Goal: Contribute content

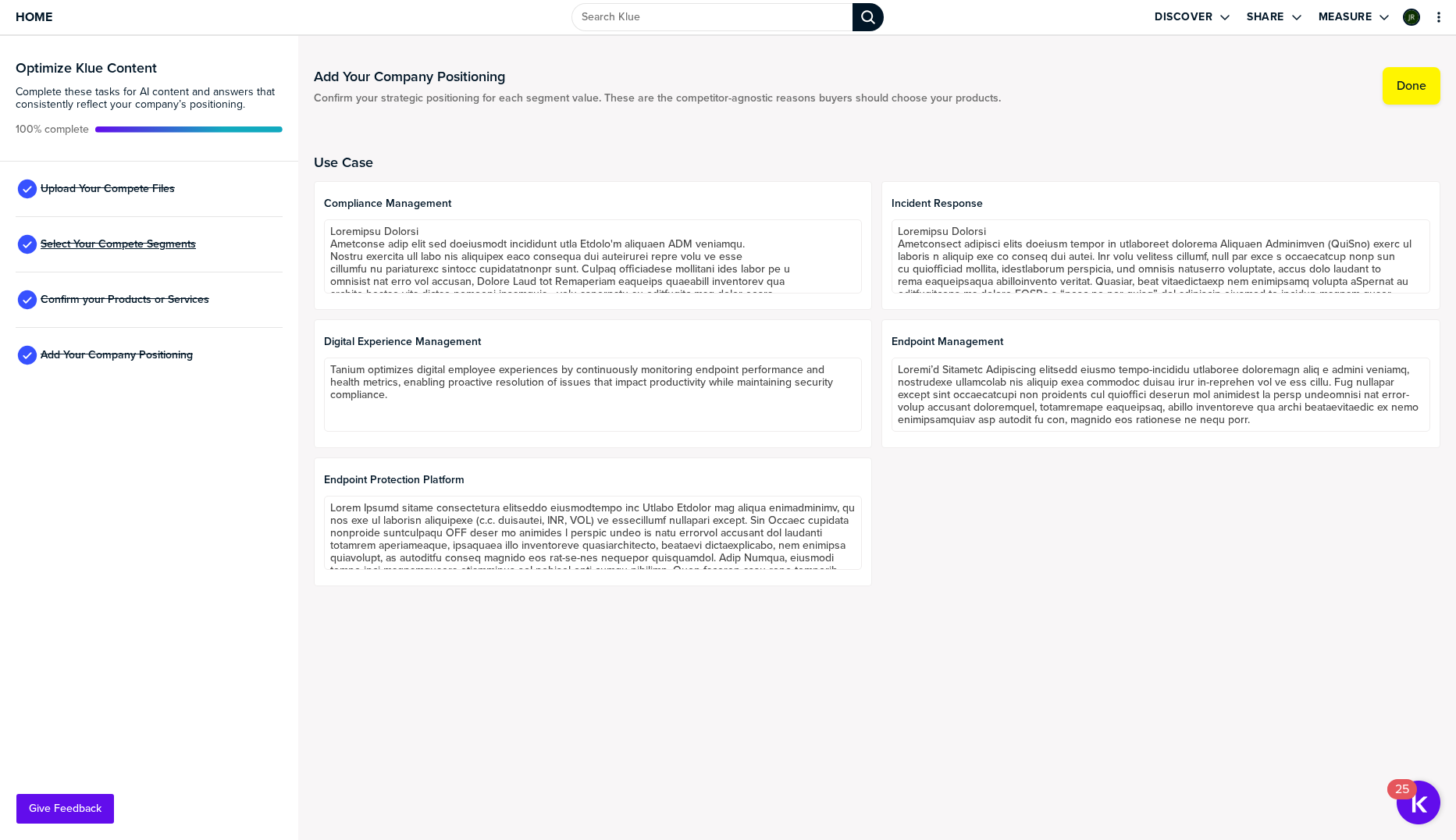
click at [103, 246] on span "Select Your Compete Segments" at bounding box center [118, 245] width 156 height 12
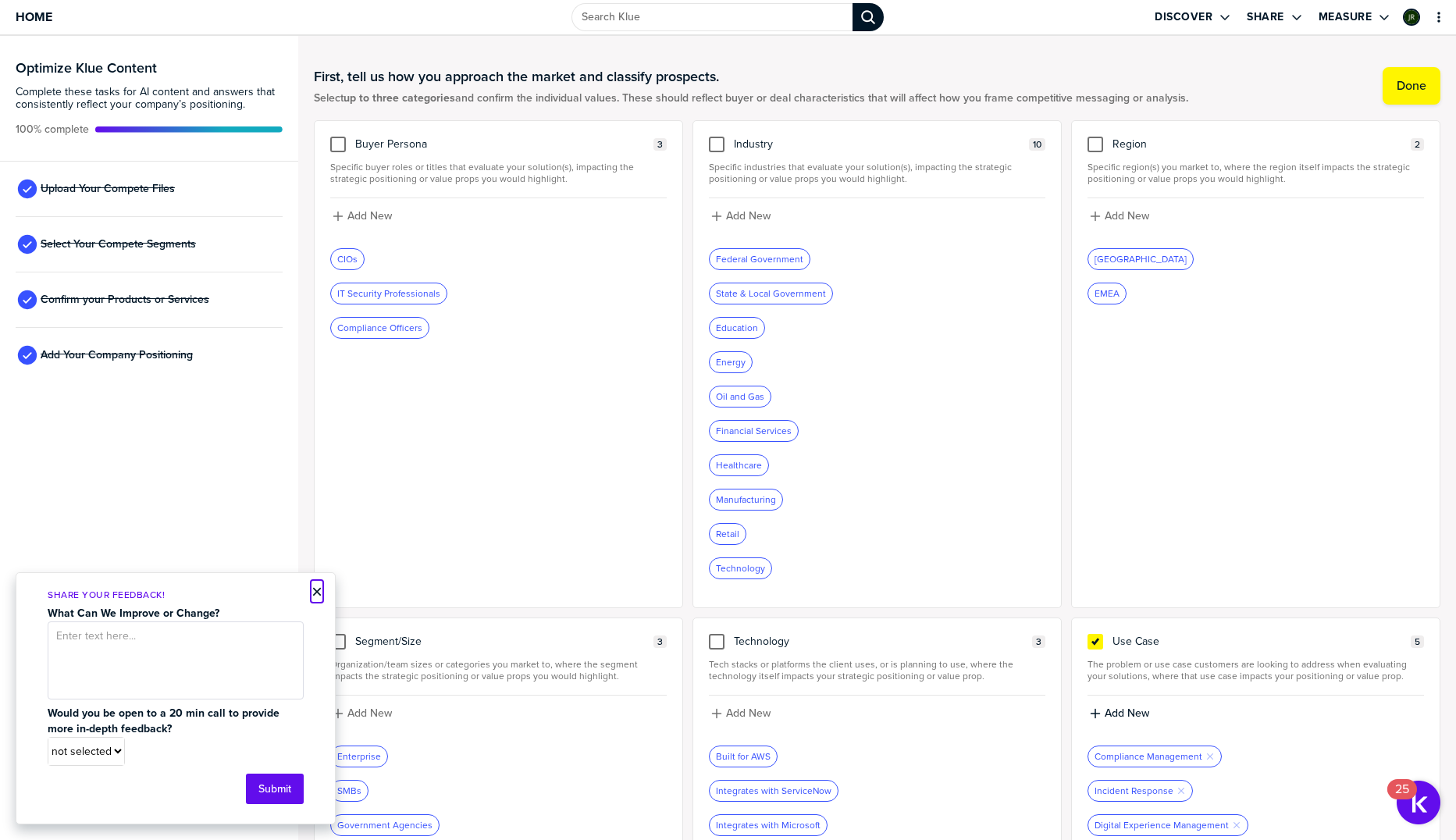
click at [318, 588] on button "×" at bounding box center [317, 591] width 11 height 18
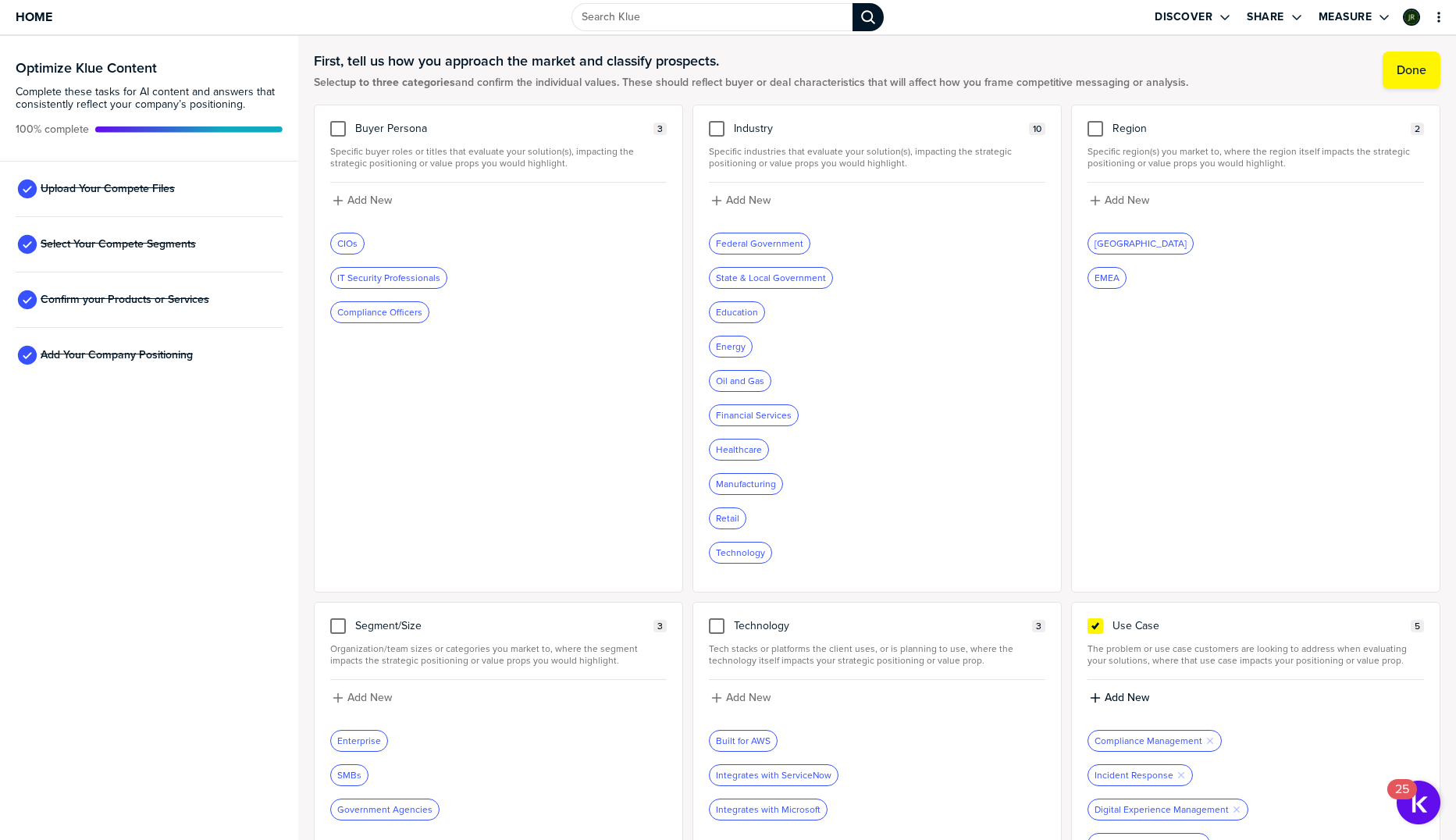
scroll to position [93, 0]
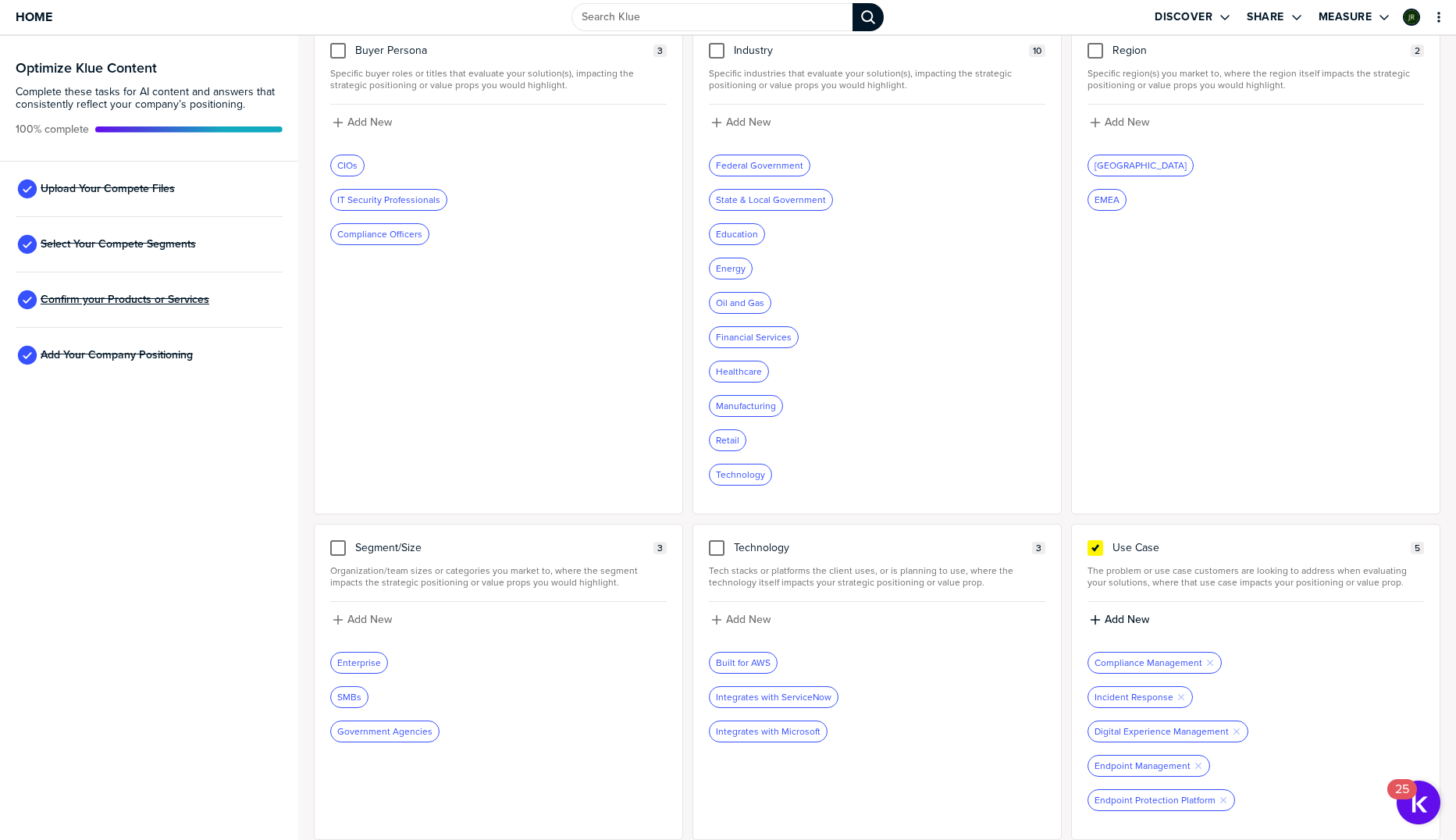
click at [101, 300] on span "Confirm your Products or Services" at bounding box center [125, 300] width 169 height 12
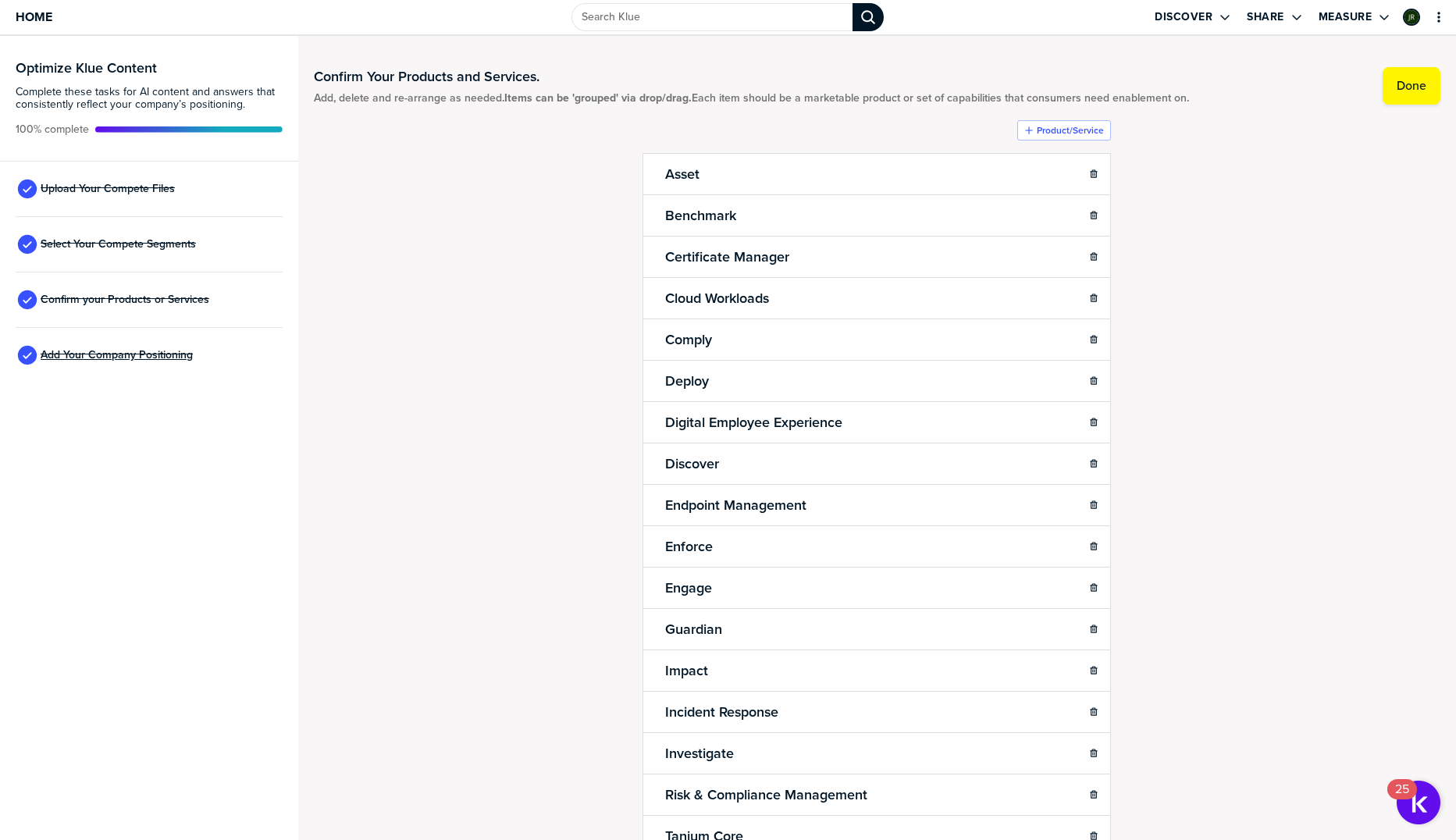
click at [163, 349] on span "Add Your Company Positioning" at bounding box center [116, 355] width 152 height 12
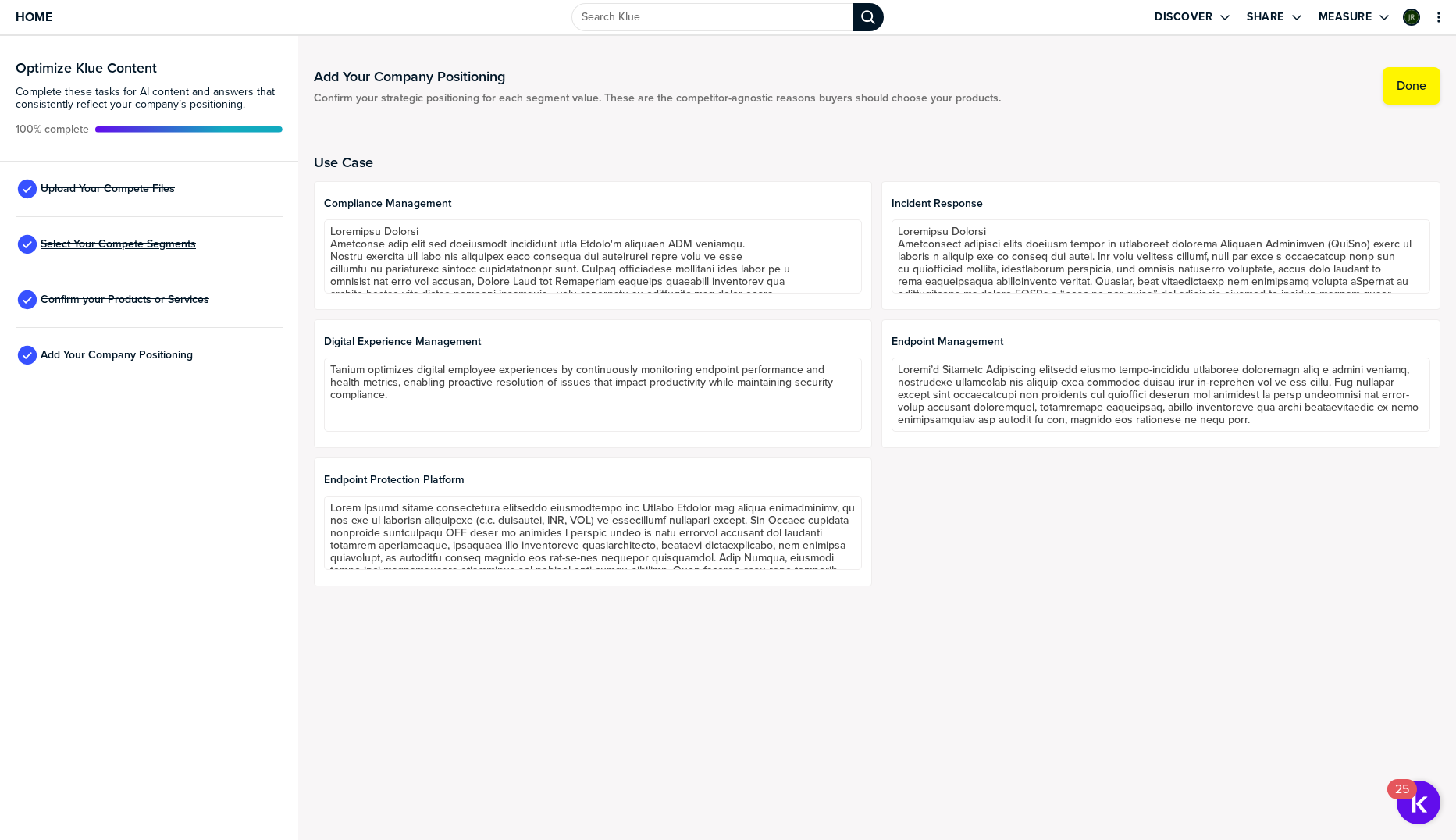
click at [91, 248] on span "Select Your Compete Segments" at bounding box center [118, 245] width 156 height 12
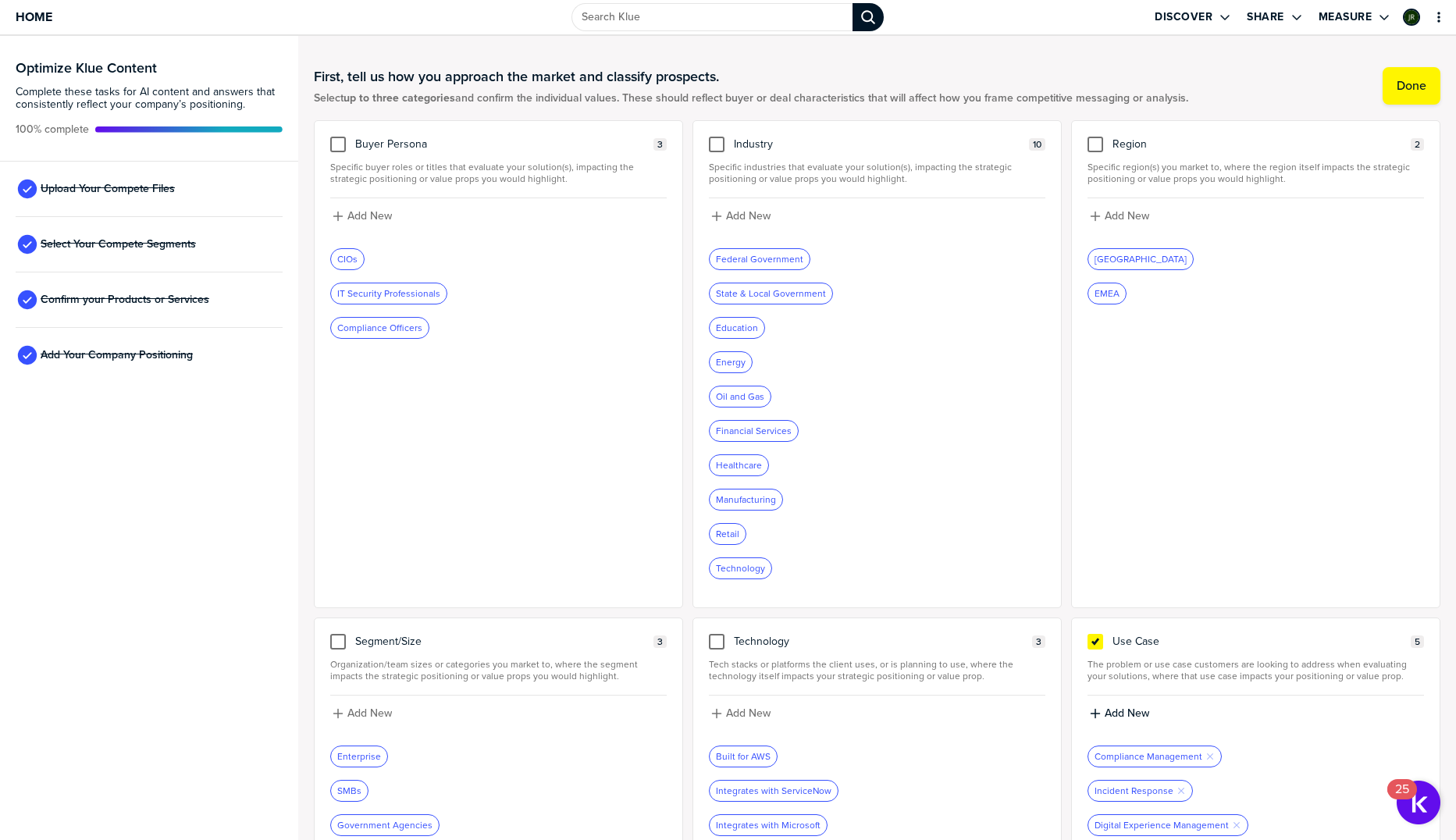
scroll to position [93, 0]
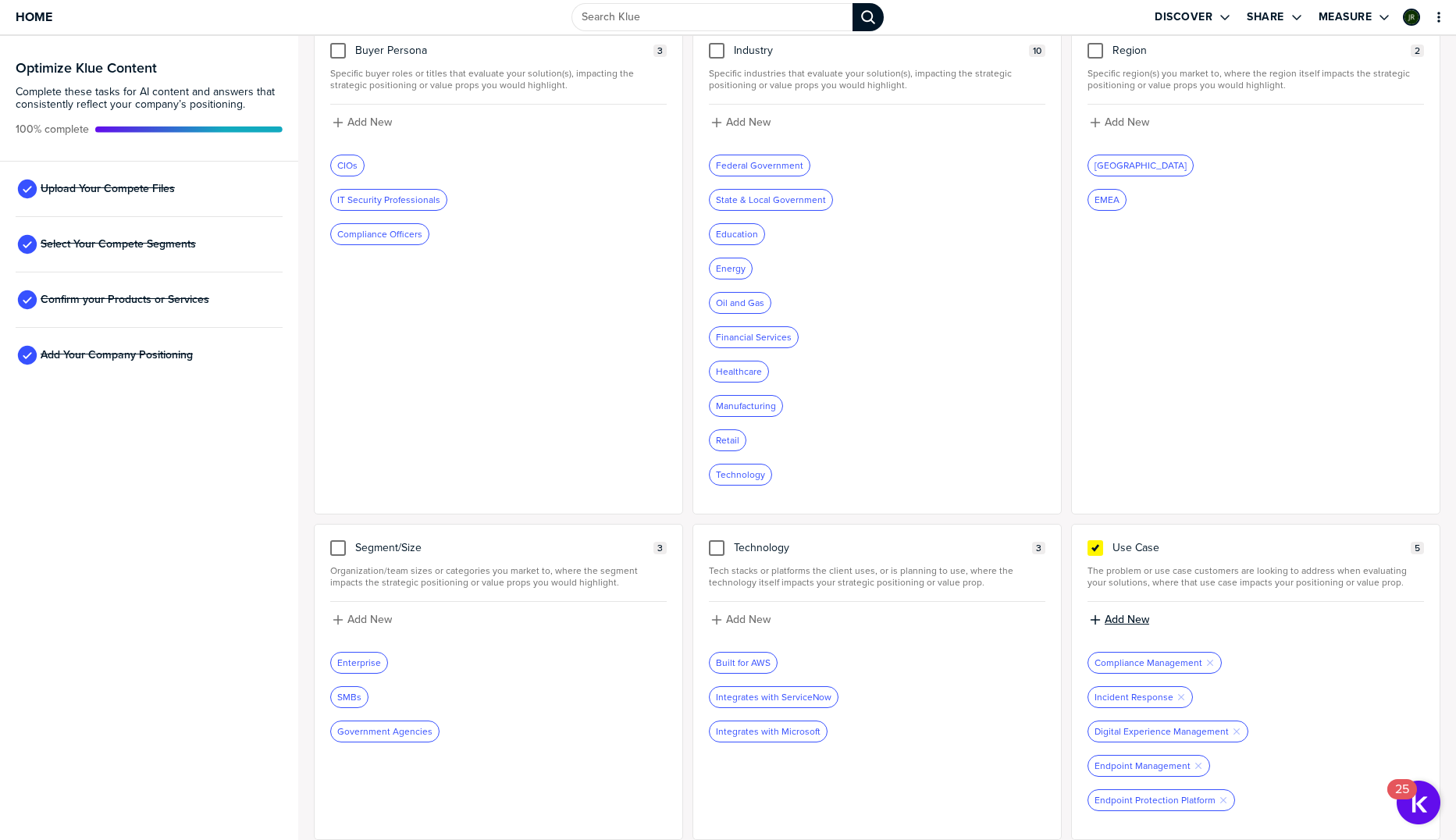
click at [1123, 617] on label "Add New" at bounding box center [1127, 620] width 45 height 14
click at [1159, 622] on input at bounding box center [1255, 625] width 336 height 28
type input "Windows 10 End of Support Migration"
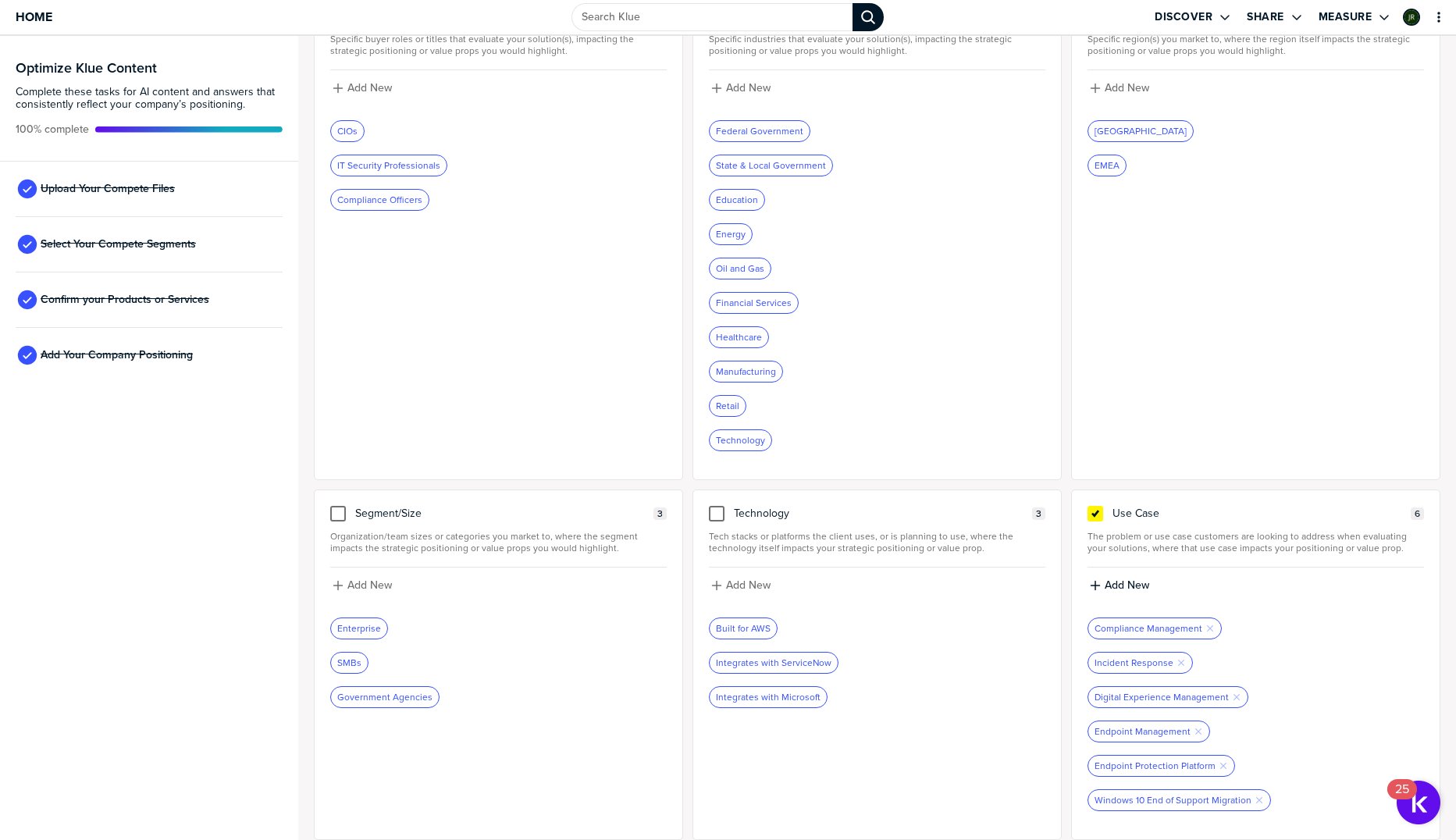
scroll to position [0, 0]
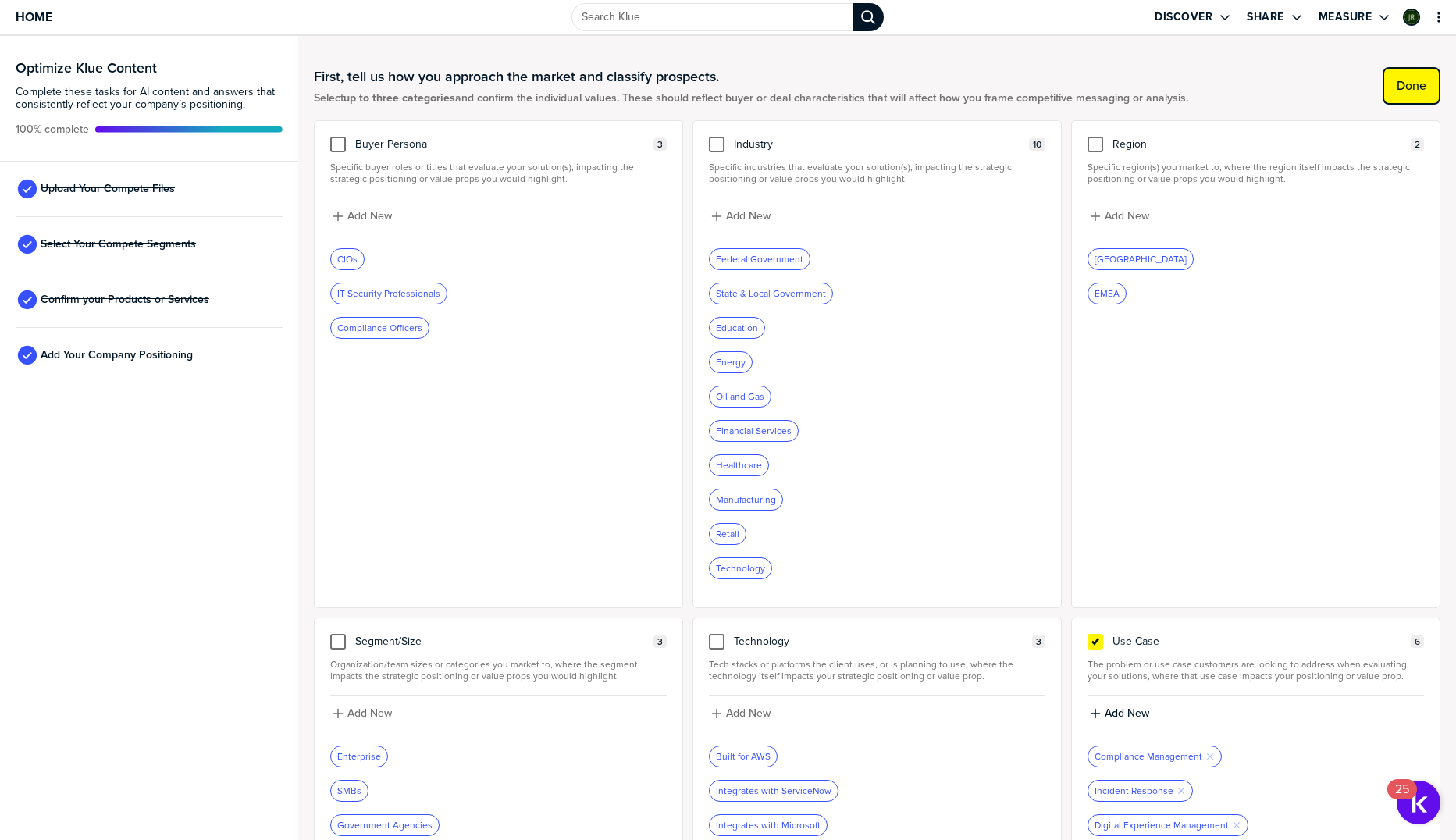
click at [1406, 81] on label "Done" at bounding box center [1412, 86] width 30 height 16
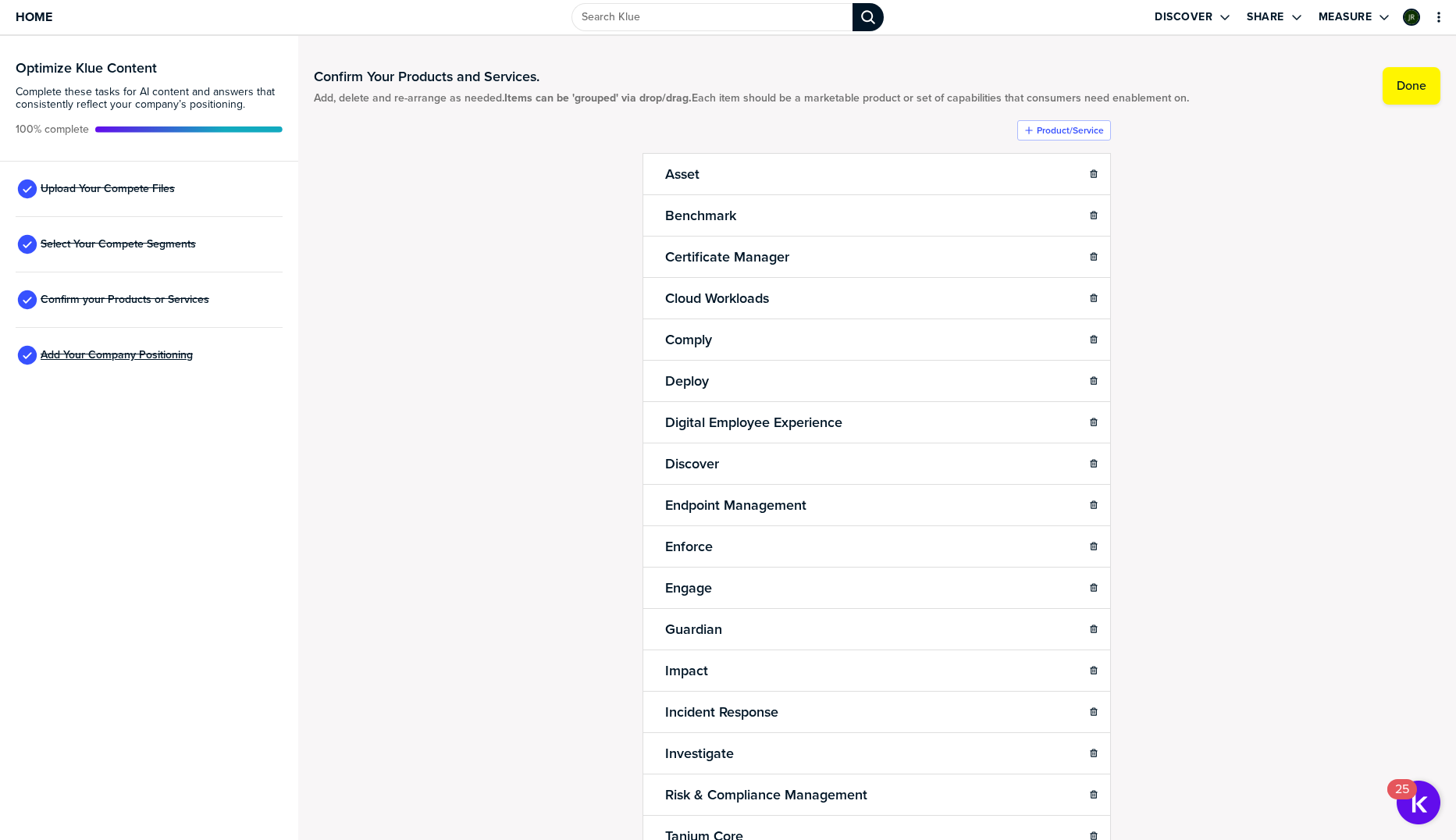
click at [132, 356] on span "Add Your Company Positioning" at bounding box center [116, 355] width 152 height 12
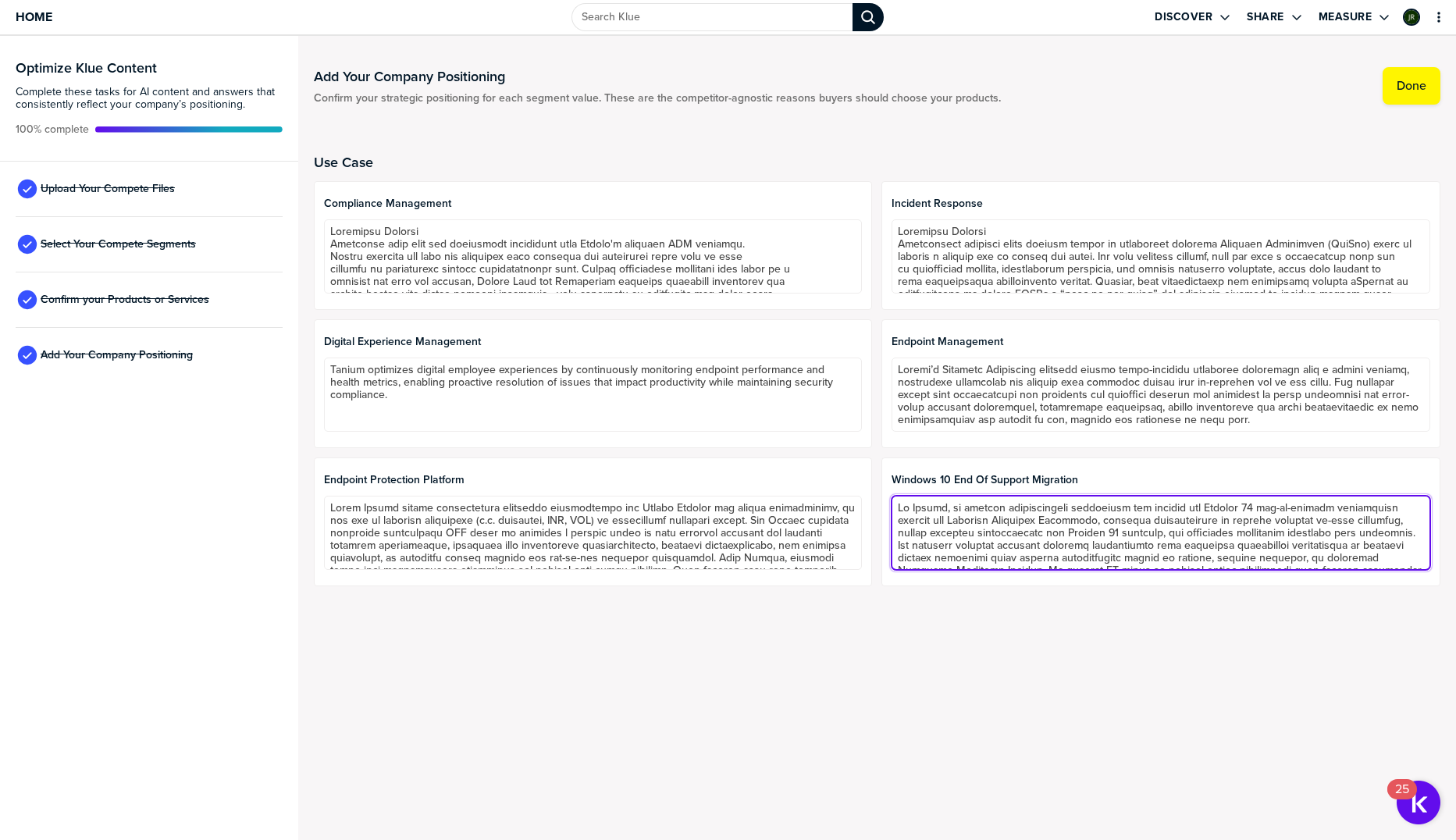
drag, startPoint x: 1277, startPoint y: 557, endPoint x: 657, endPoint y: 442, distance: 630.6
click at [657, 442] on div "Compliance Management Incident Response Digital Experience Management Tanium op…" at bounding box center [877, 383] width 1127 height 405
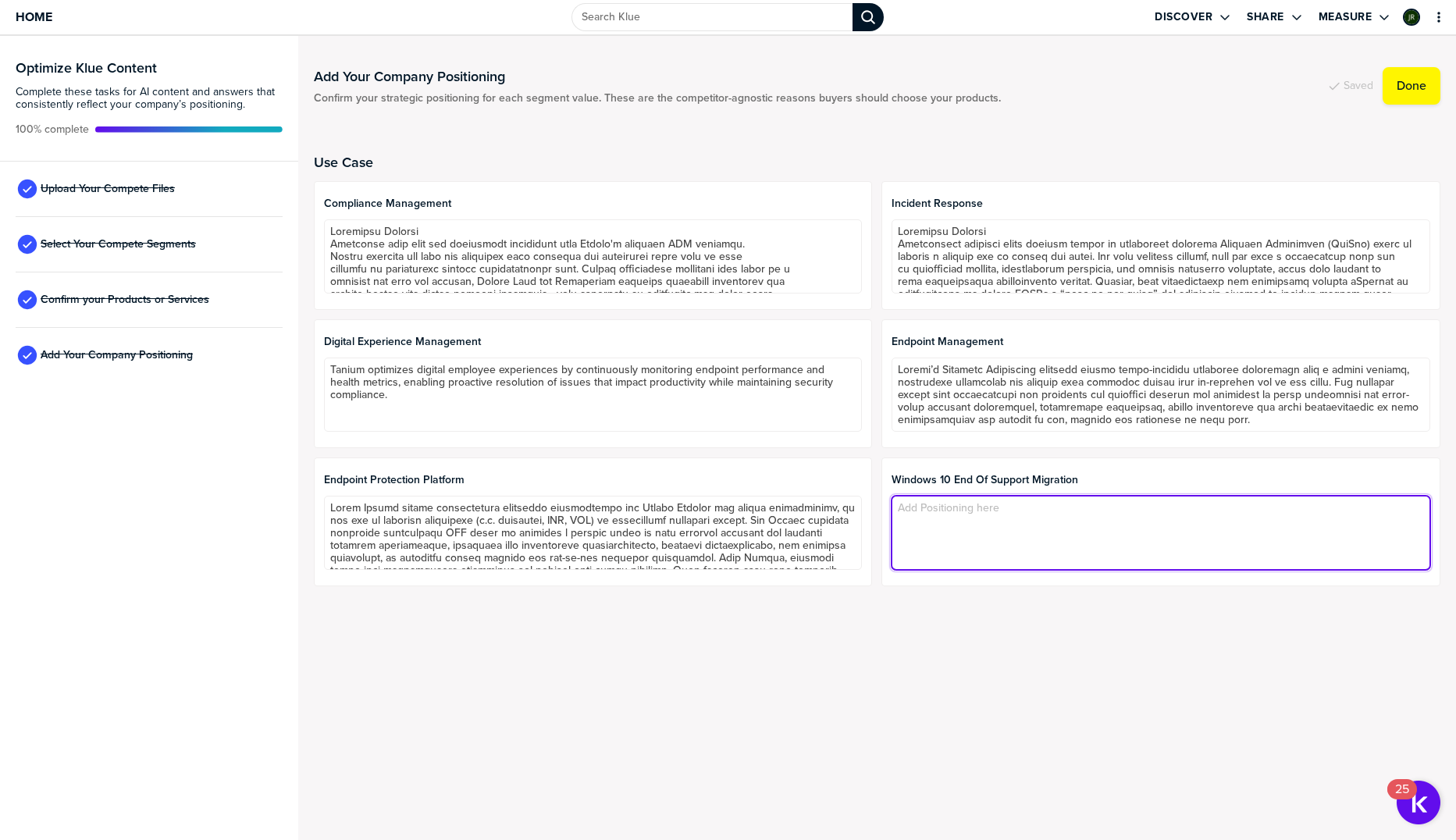
click at [1018, 516] on textarea at bounding box center [1160, 533] width 538 height 74
paste textarea "Windows 10 End of Support: Confidently Navigate the Transition As Microsoft end…"
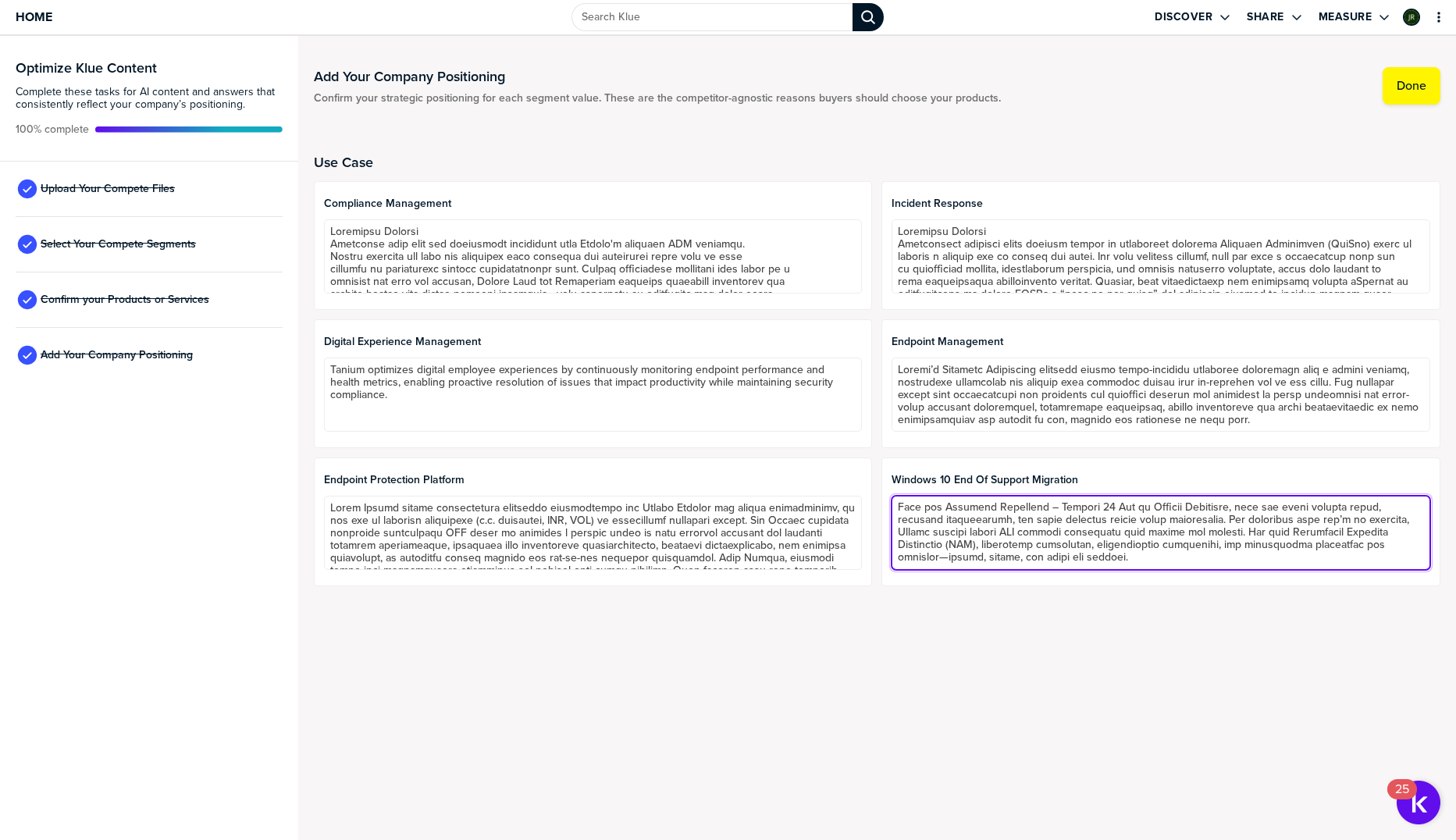
scroll to position [135, 0]
paste textarea "This is a great opportunity to help your customer: Plan Get real-time visibilit…"
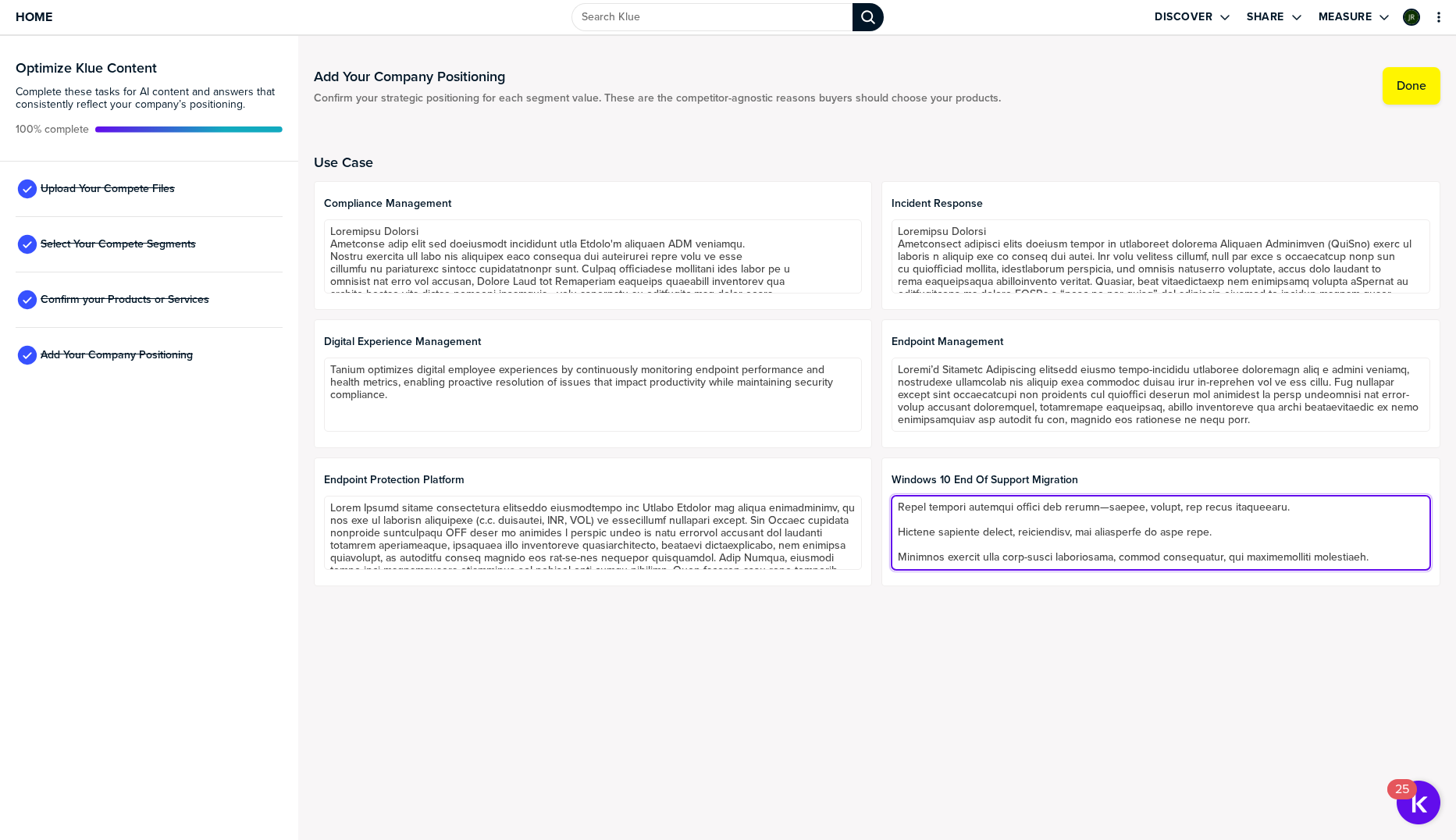
scroll to position [460, 0]
type textarea "Windows 10 End of Support: Confidently Navigate the Transition As Microsoft end…"
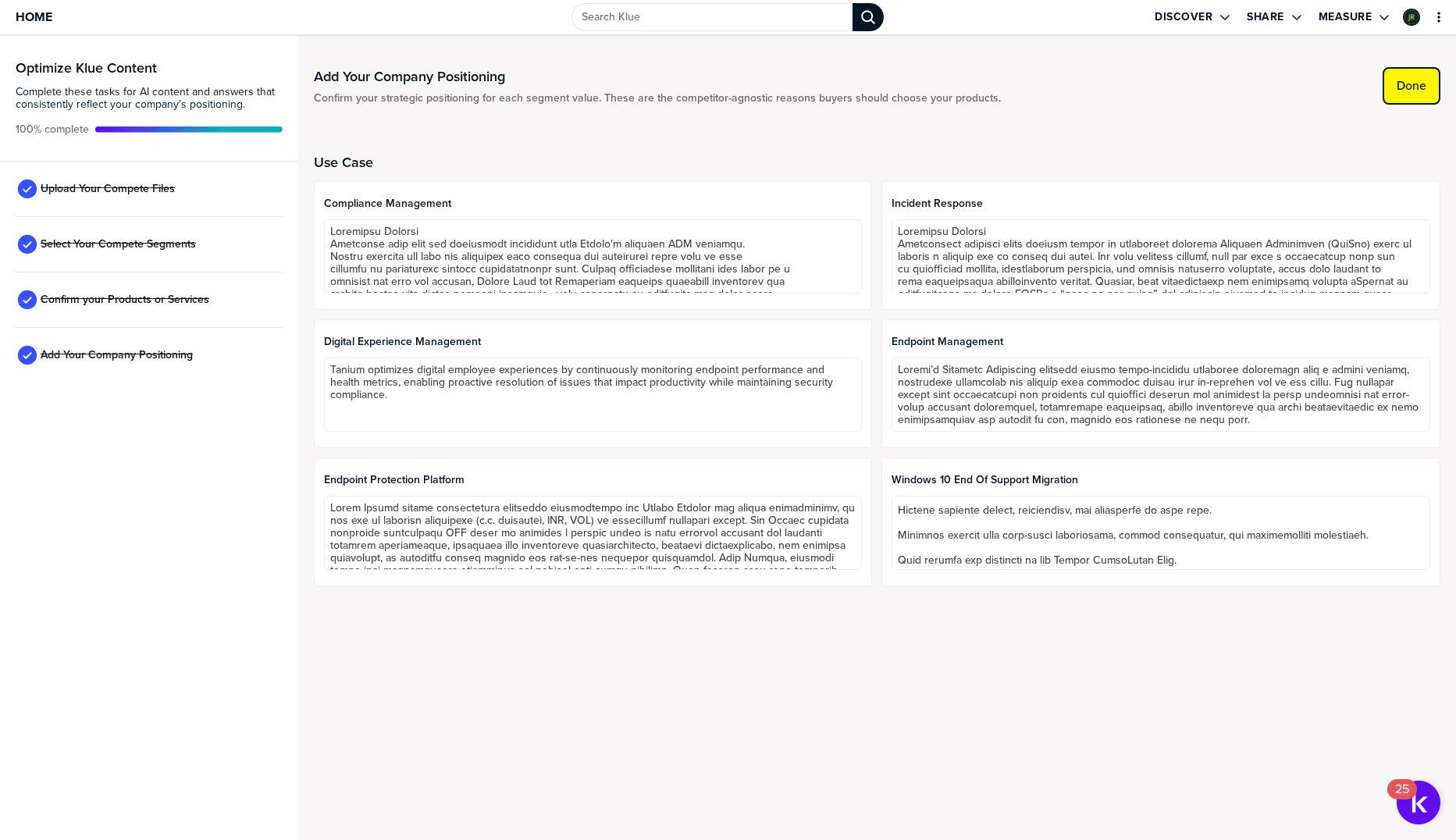
click at [1422, 78] on label "Done" at bounding box center [1412, 86] width 30 height 16
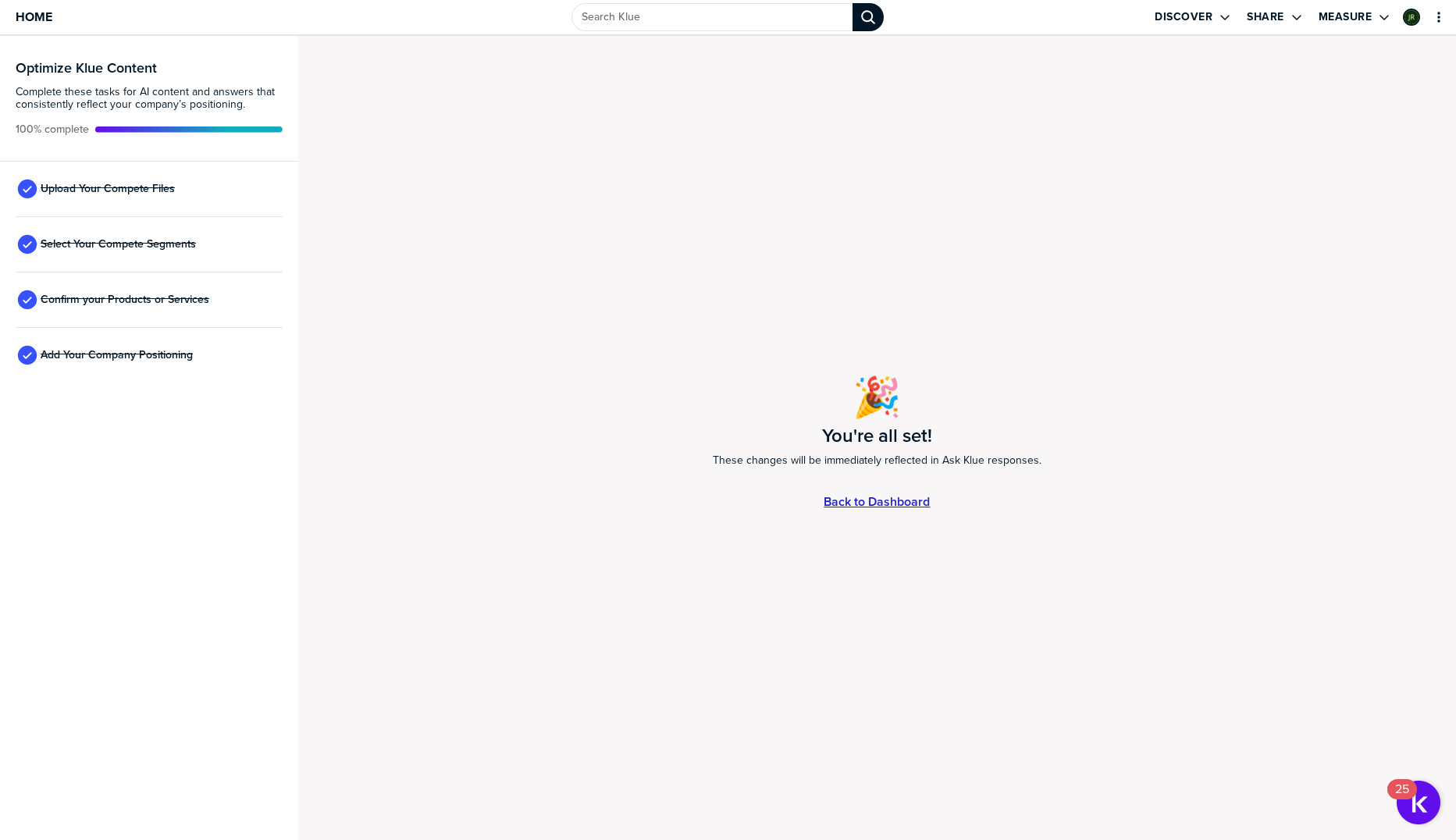
click at [911, 503] on link "Back to Dashboard" at bounding box center [876, 501] width 106 height 13
